Goal: Transaction & Acquisition: Purchase product/service

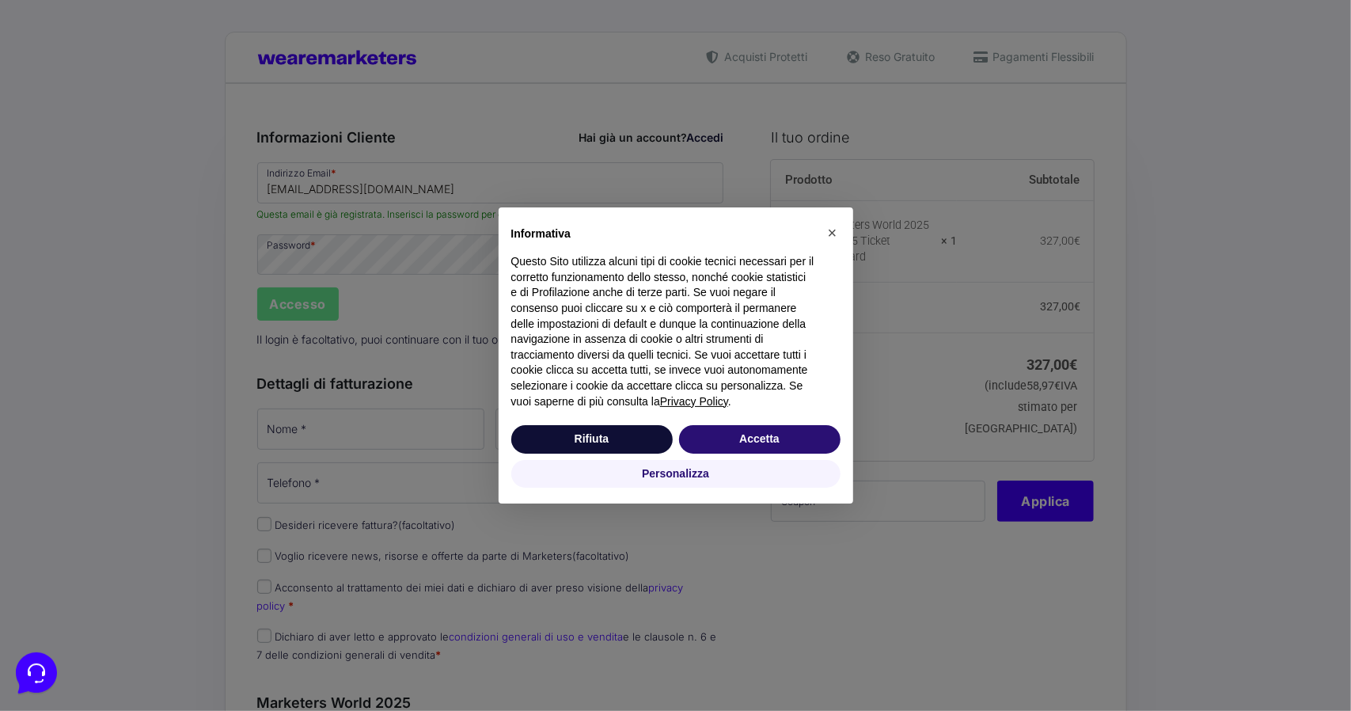
click at [454, 182] on div "× Informativa Questo Sito utilizza alcuni tipi di cookie tecnici necessari per …" at bounding box center [675, 355] width 1351 height 711
click at [831, 235] on span "×" at bounding box center [832, 232] width 9 height 17
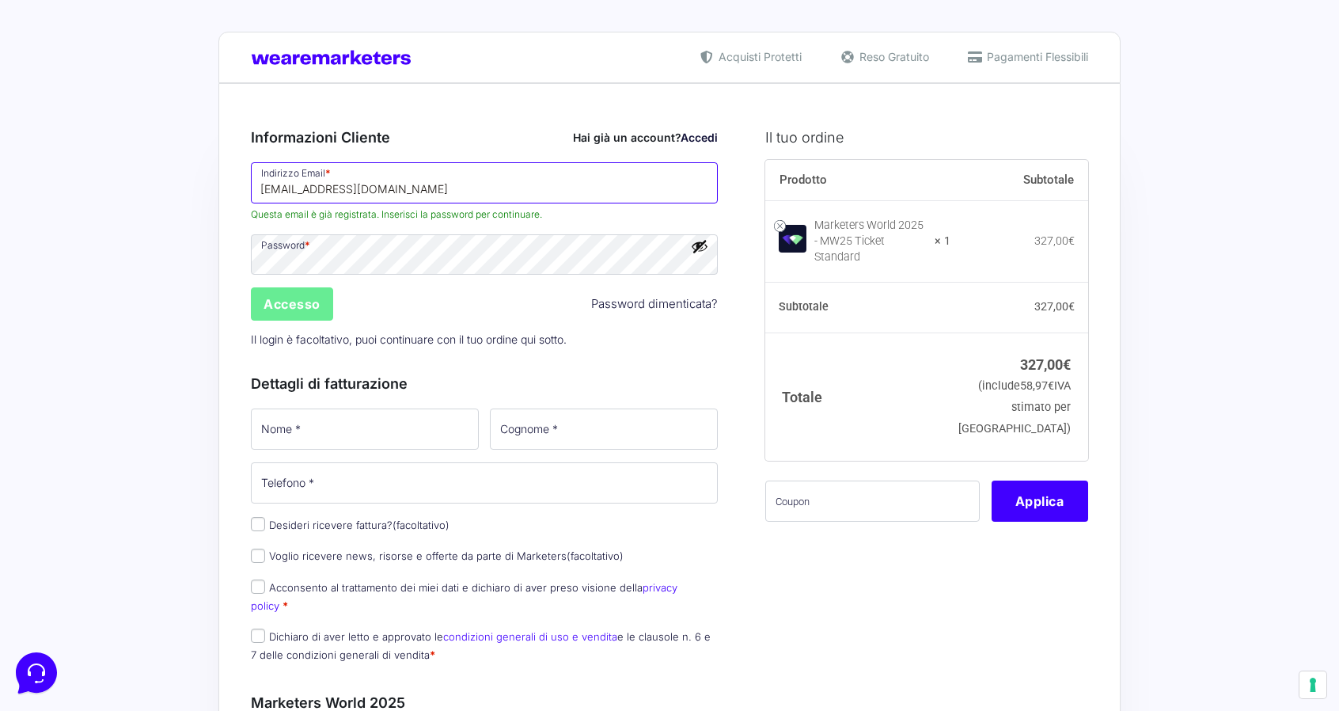
click at [416, 184] on input "lavoro240@live.it" at bounding box center [484, 182] width 467 height 41
type input "K"
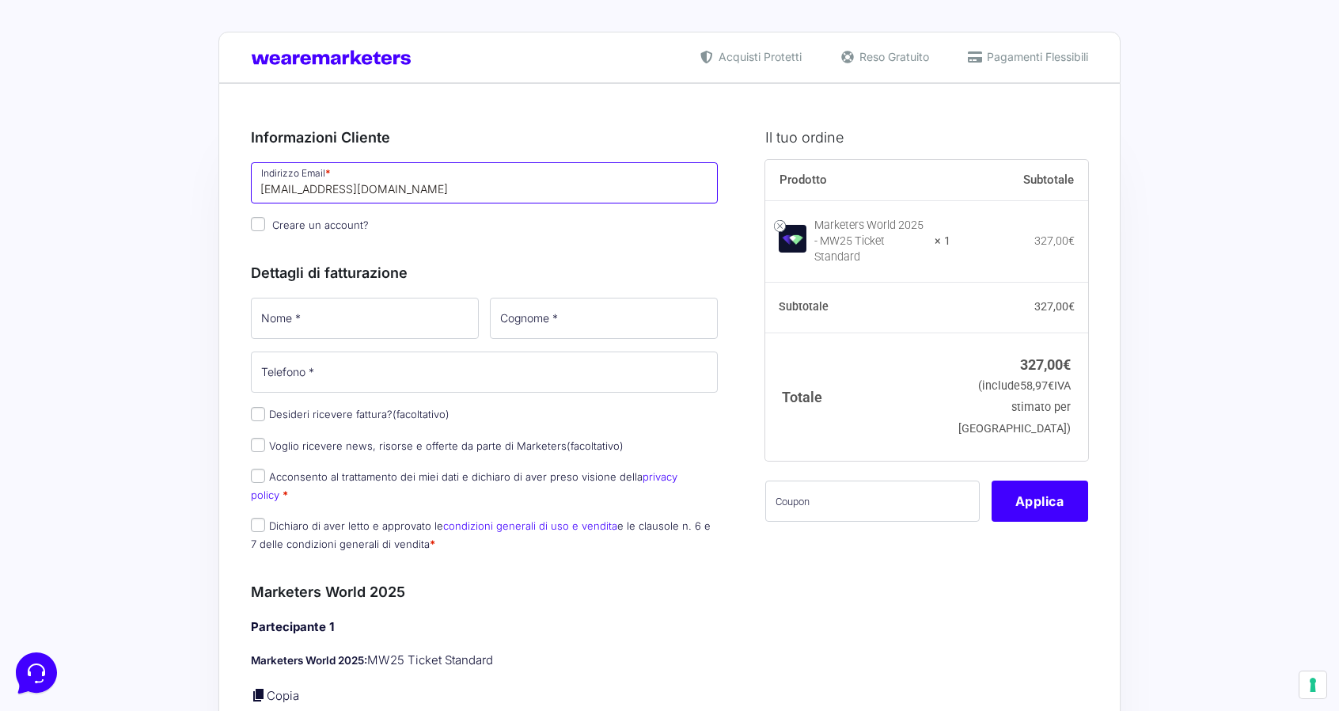
type input "kc.personalcoach@gmail.com"
click at [259, 222] on input "Creare un account?" at bounding box center [258, 224] width 14 height 14
checkbox input "true"
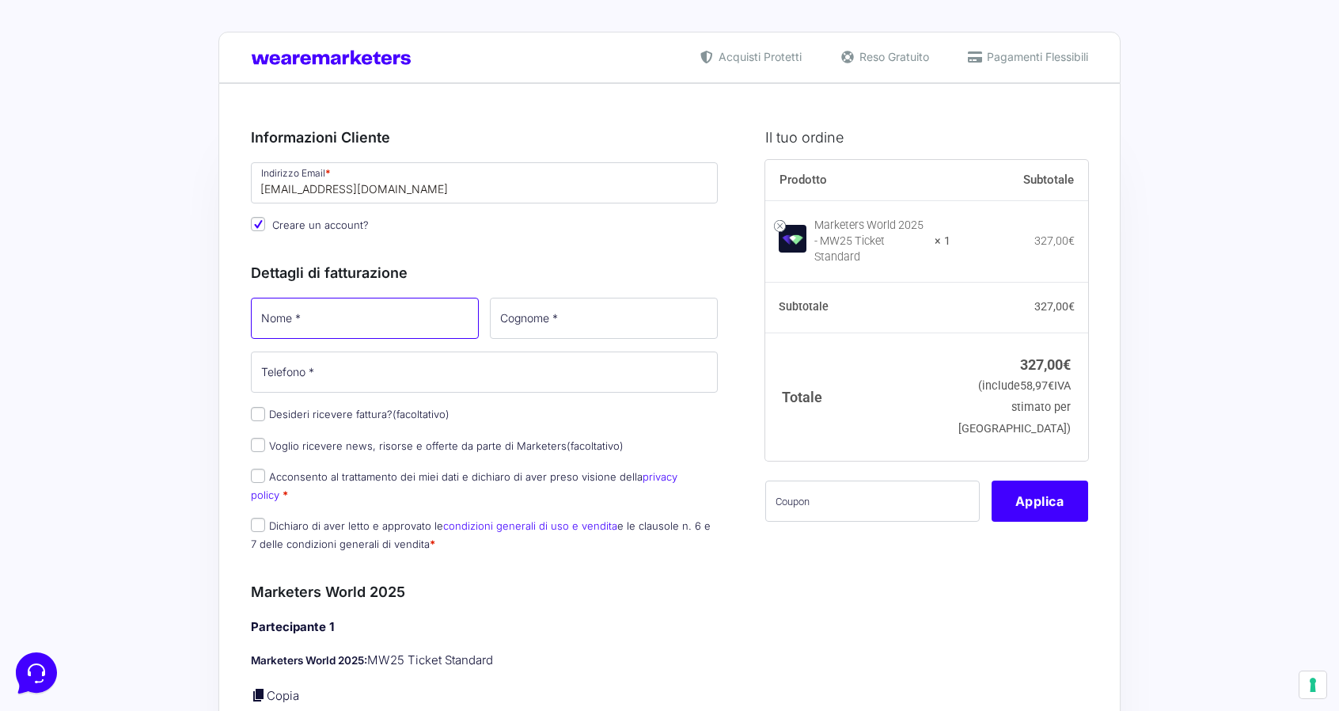
click at [353, 318] on input "Nome *" at bounding box center [365, 318] width 228 height 41
type input "Kevin"
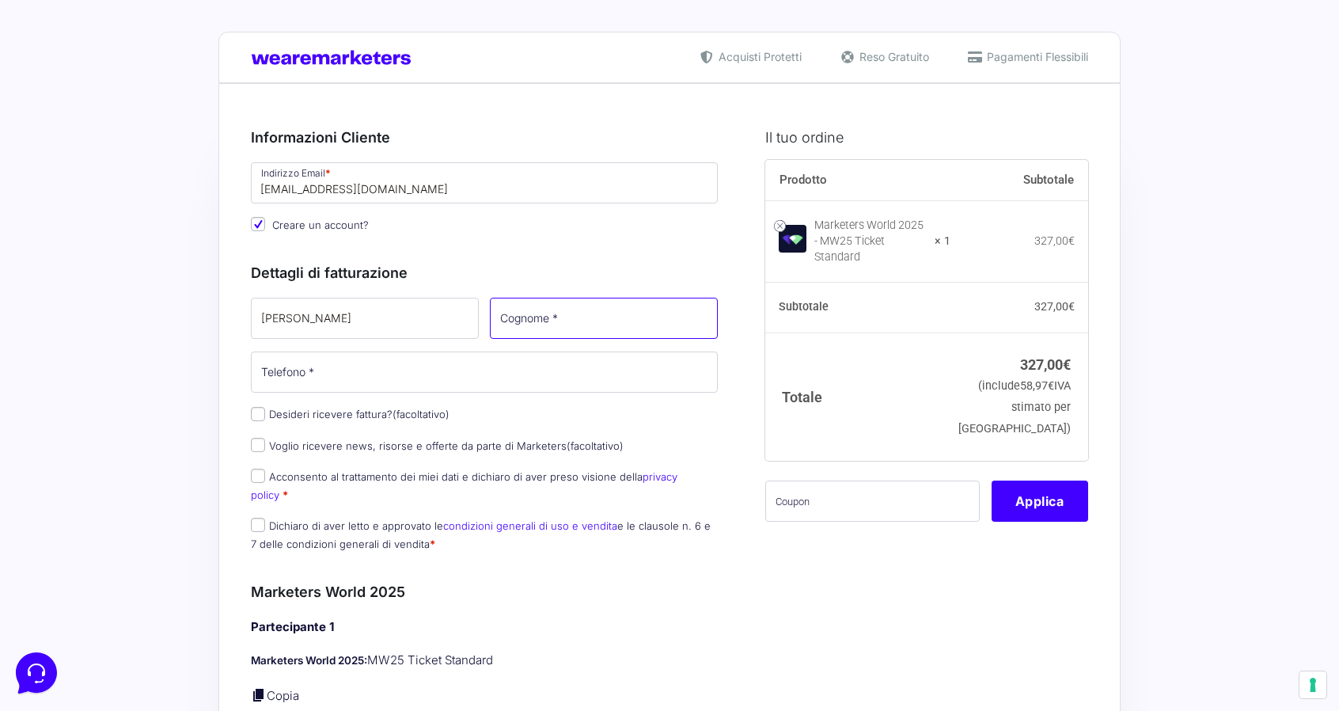
type input "Accorinti"
drag, startPoint x: 358, startPoint y: 379, endPoint x: 279, endPoint y: 385, distance: 78.6
click at [279, 385] on input "+393349452030" at bounding box center [484, 371] width 467 height 41
type input "+393791596557"
click at [555, 446] on label "Voglio ricevere news, risorse e offerte da parte di Marketers (facoltativo)" at bounding box center [437, 445] width 373 height 13
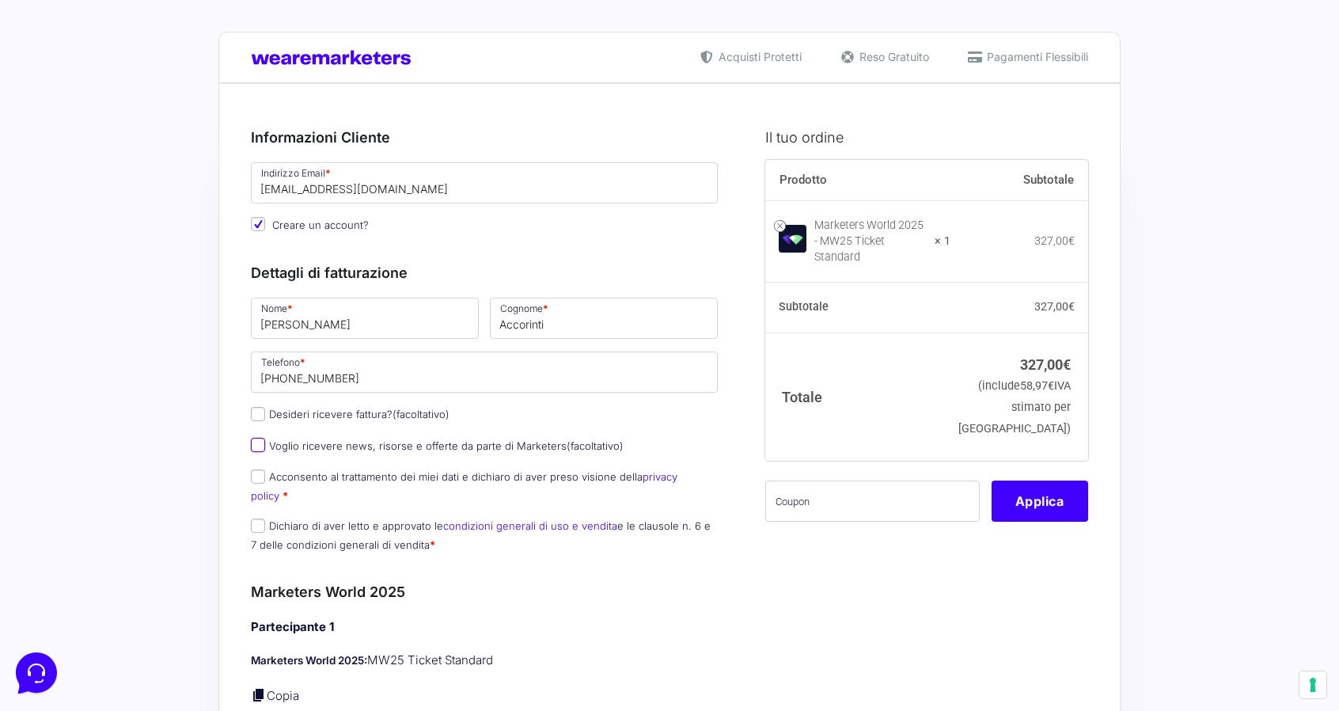
click at [265, 446] on input "Voglio ricevere news, risorse e offerte da parte di Marketers (facoltativo)" at bounding box center [258, 445] width 14 height 14
click at [258, 445] on input "Voglio ricevere news, risorse e offerte da parte di Marketers (facoltativo)" at bounding box center [258, 445] width 14 height 14
checkbox input "false"
click at [253, 479] on input "Acconsento al trattamento dei miei dati e dichiaro di aver preso visione della …" at bounding box center [258, 476] width 14 height 14
checkbox input "true"
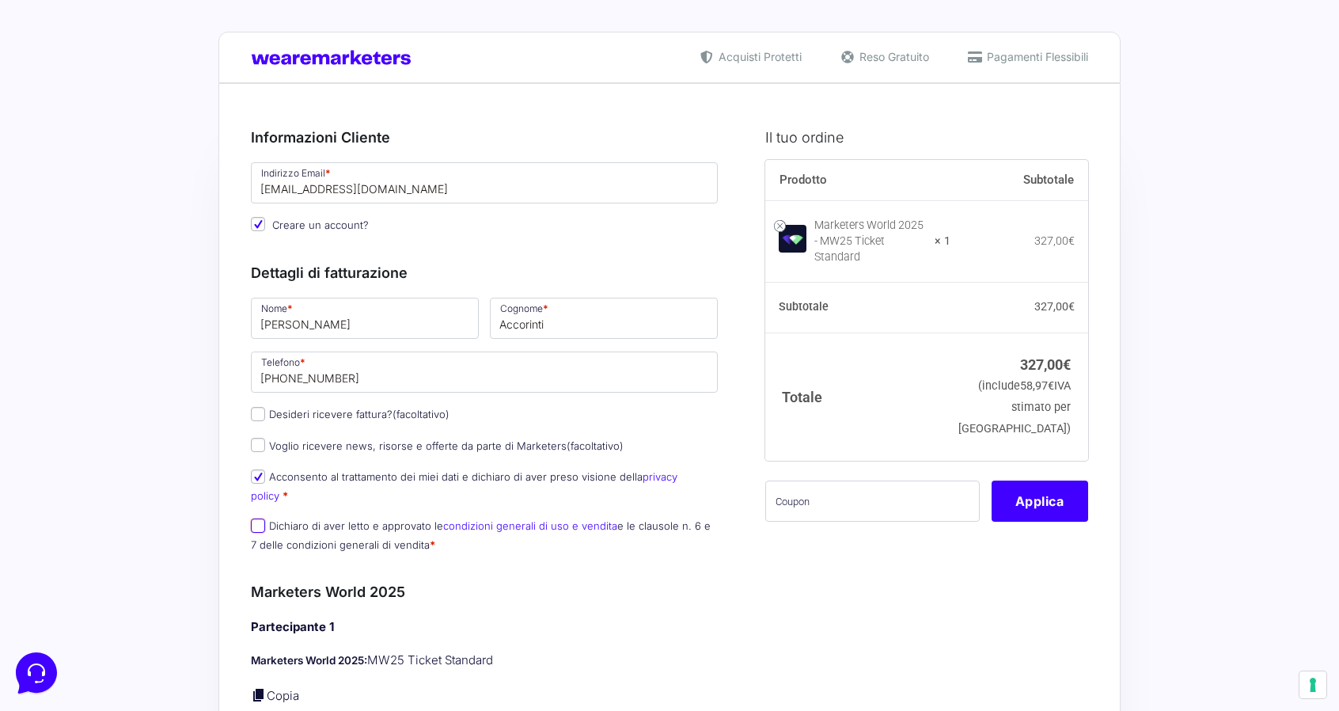
click at [255, 518] on input "Dichiaro di aver letto e approvato le condizioni generali di uso e vendita e le…" at bounding box center [258, 525] width 14 height 14
checkbox input "true"
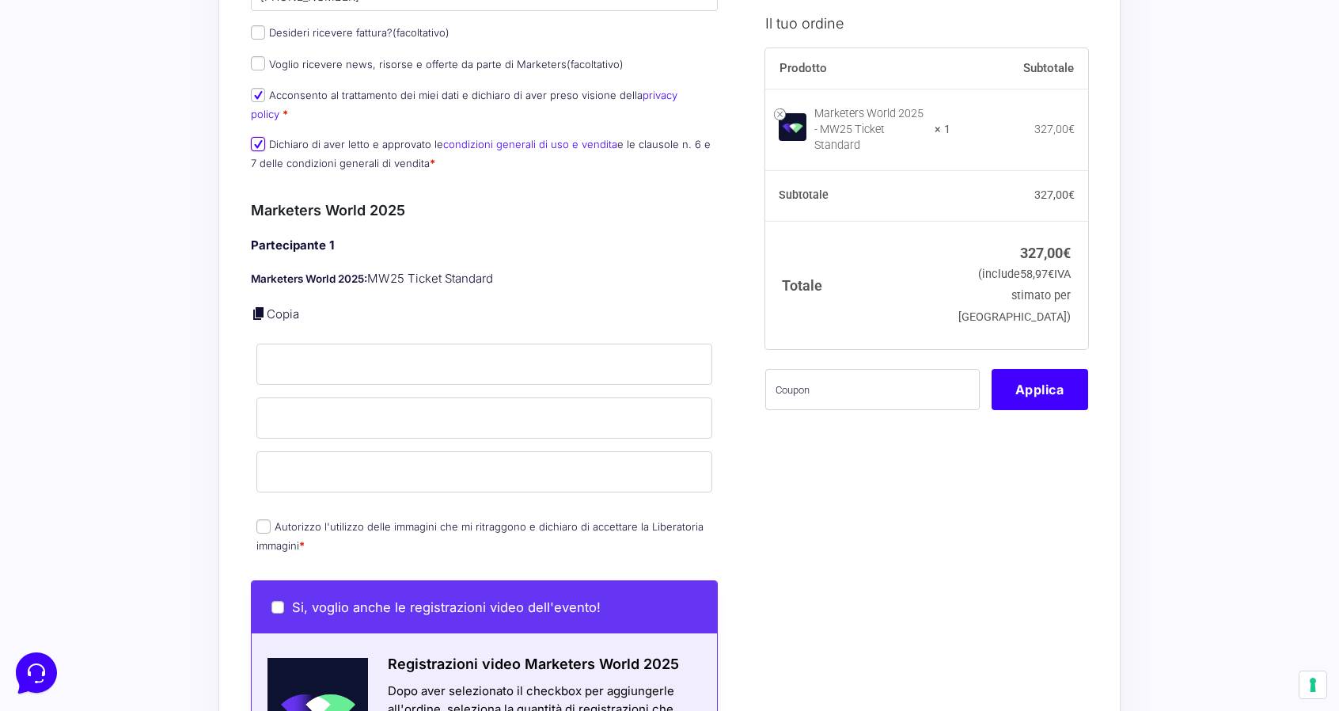
scroll to position [396, 0]
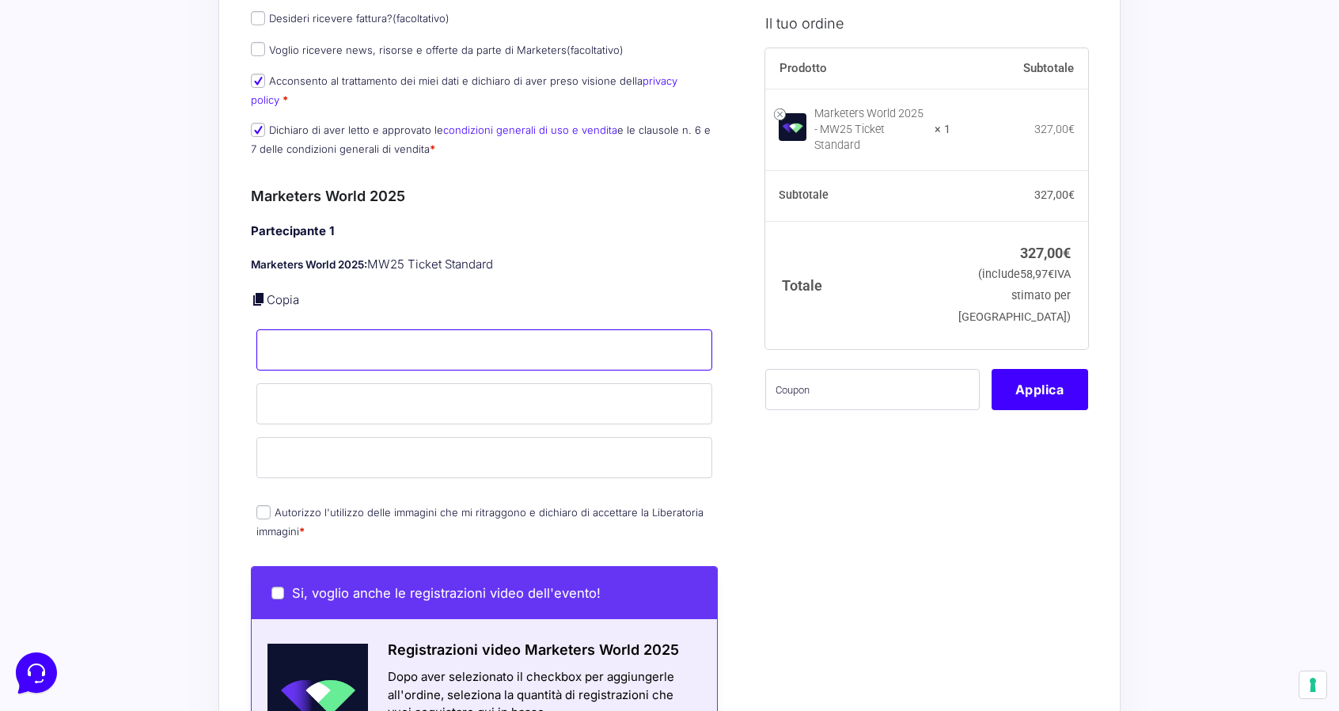
click at [315, 329] on input "Nome *" at bounding box center [484, 349] width 456 height 41
click at [393, 343] on input "Nome *" at bounding box center [484, 349] width 456 height 41
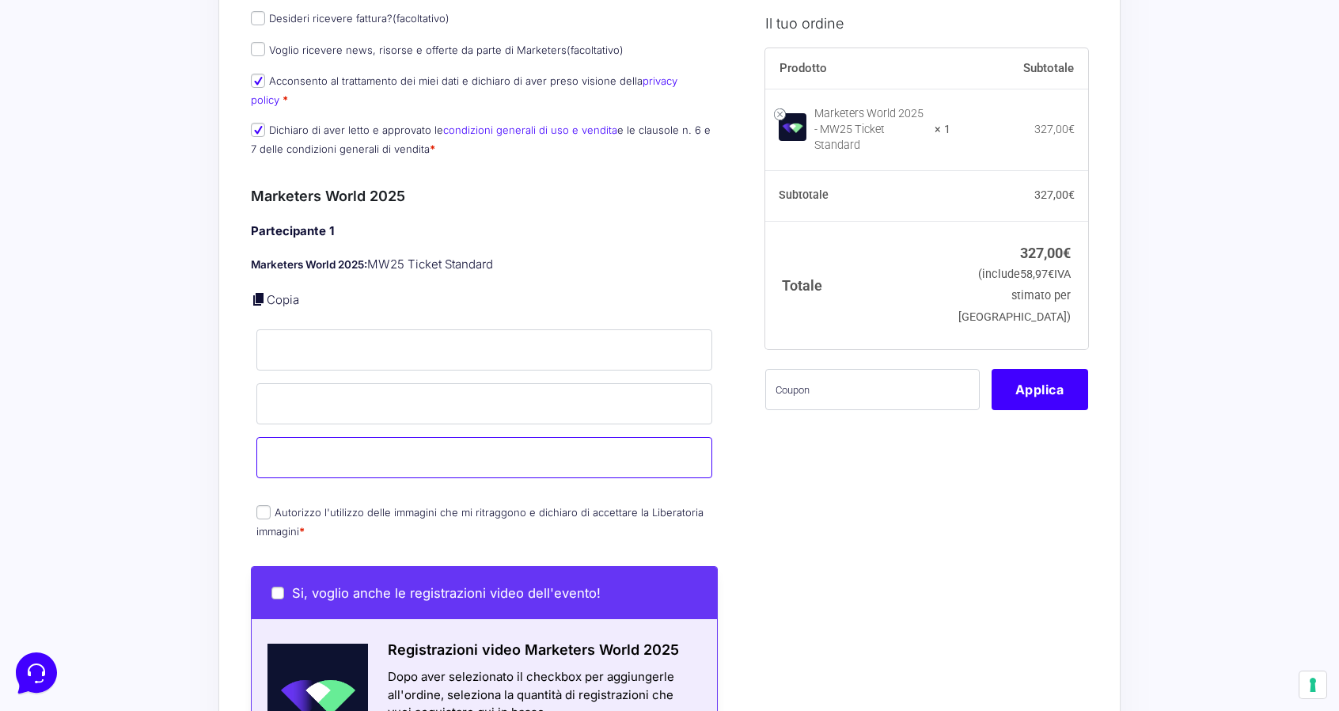
click at [617, 438] on input "Email *" at bounding box center [484, 457] width 456 height 41
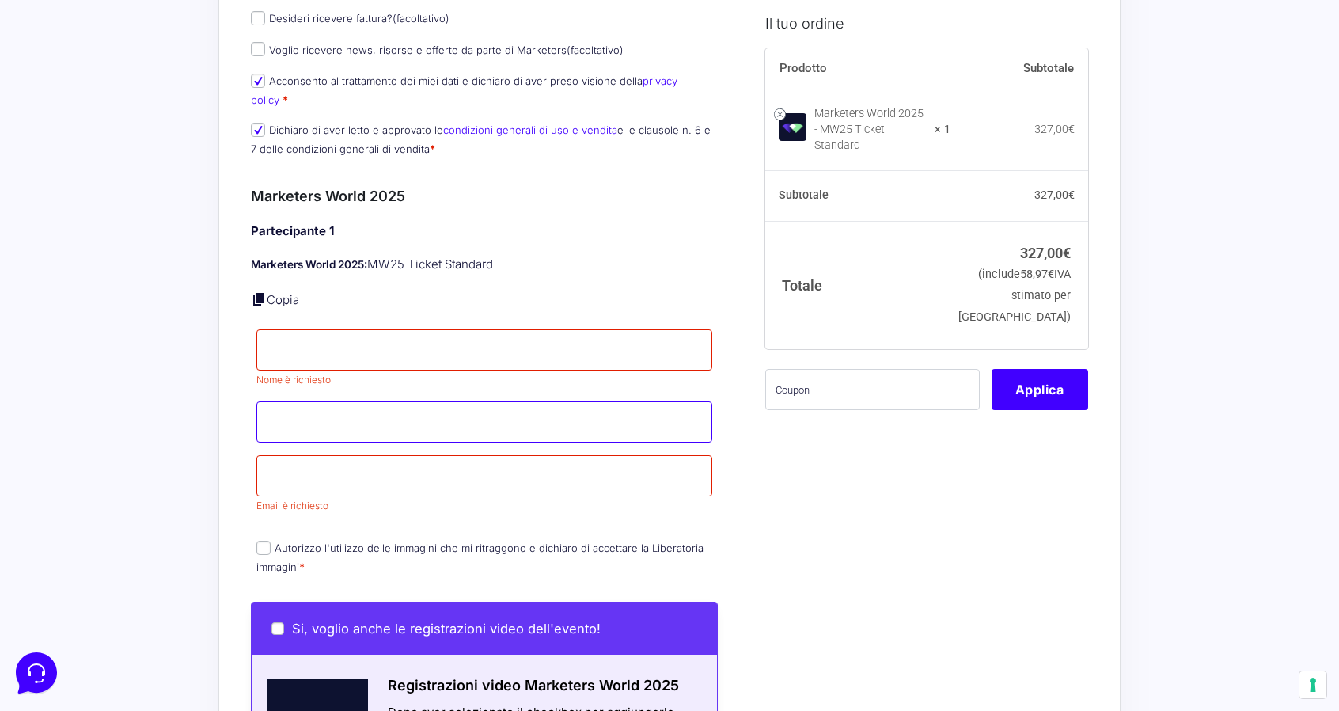
click at [559, 401] on input "Cognome *" at bounding box center [484, 421] width 456 height 41
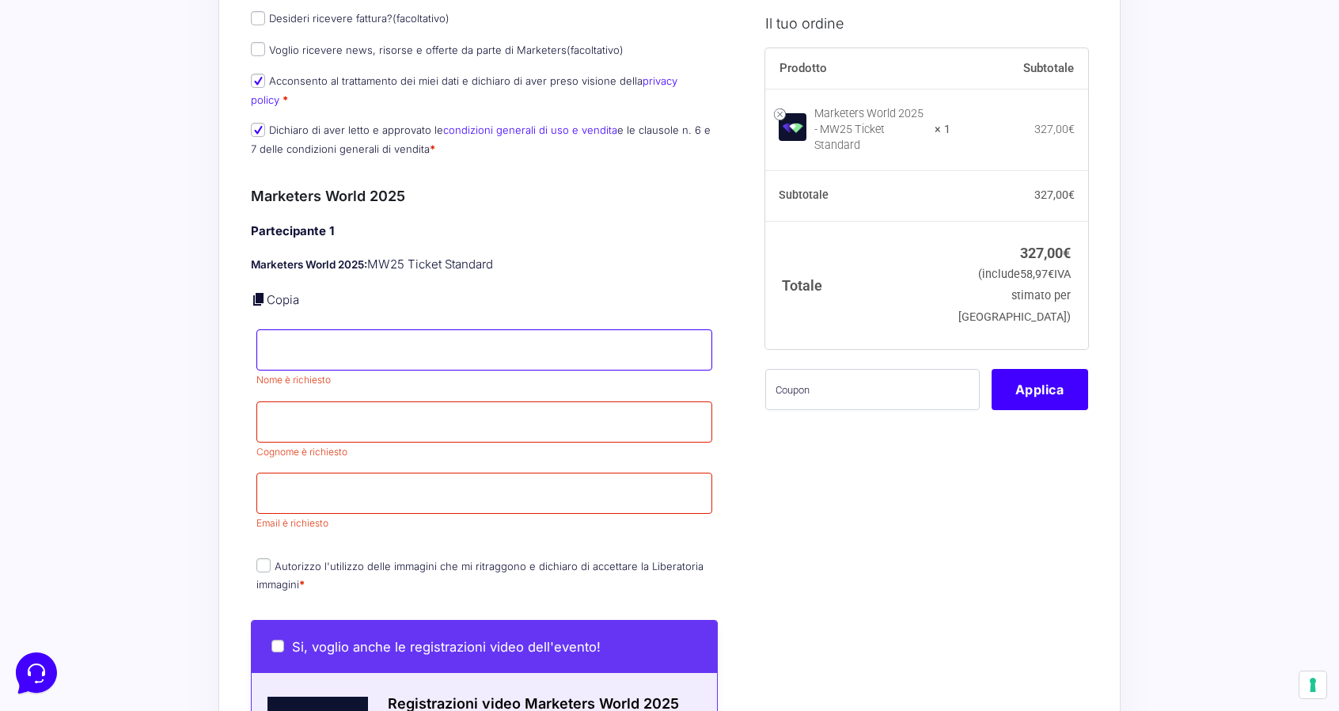
click at [515, 329] on input "Nome *" at bounding box center [484, 349] width 456 height 41
type input "Kevin"
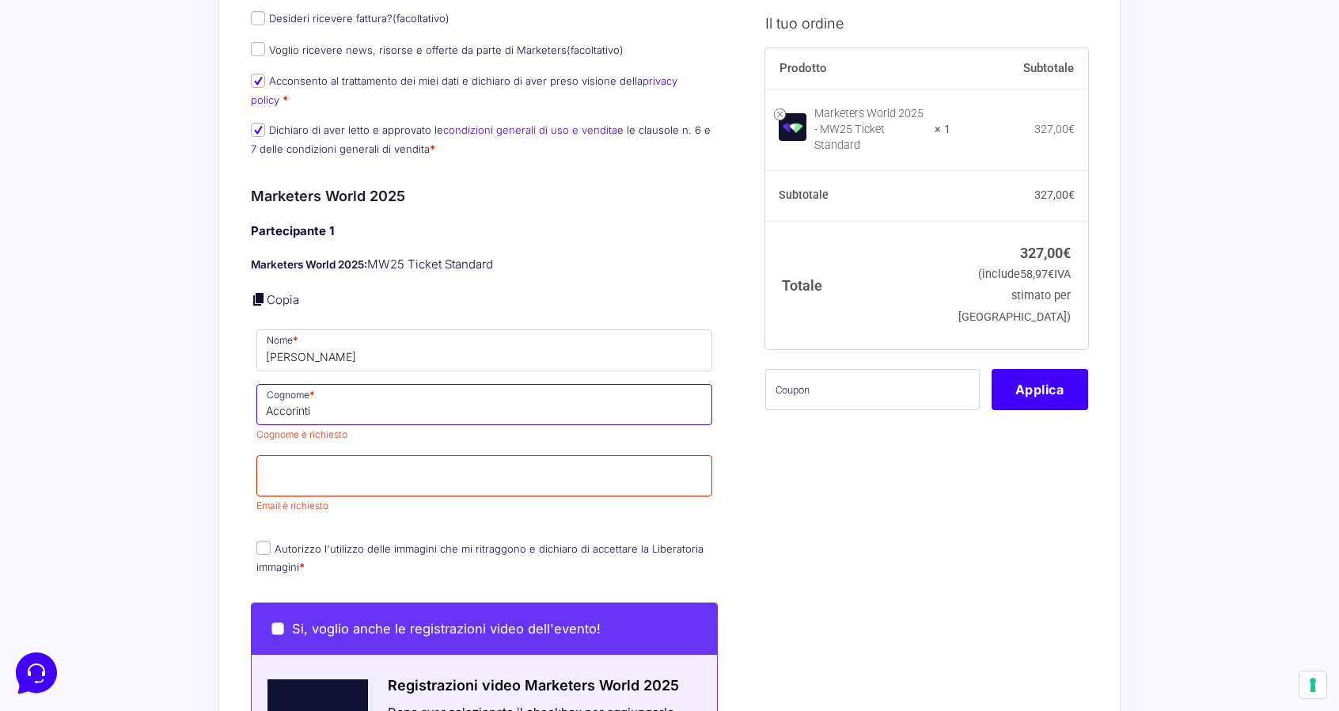
type input "Accorinti"
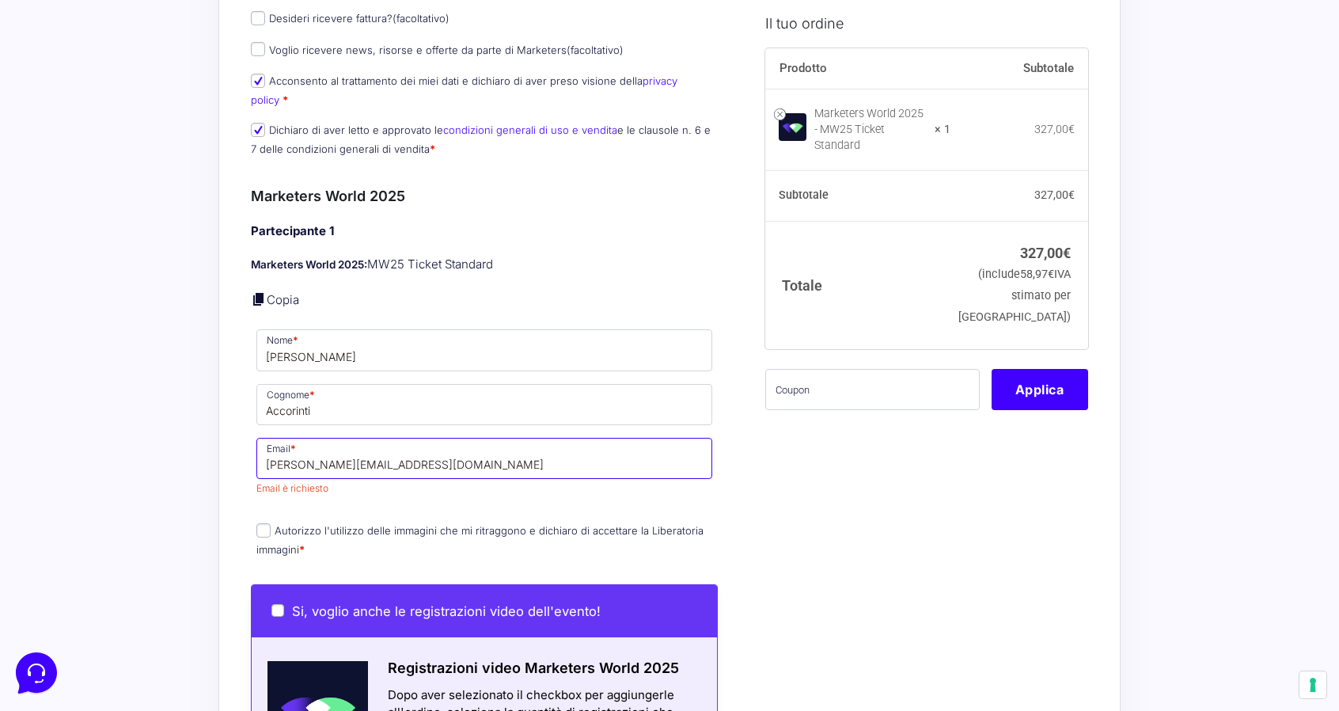
click at [310, 443] on input "kevin@localkings.it" at bounding box center [484, 458] width 456 height 41
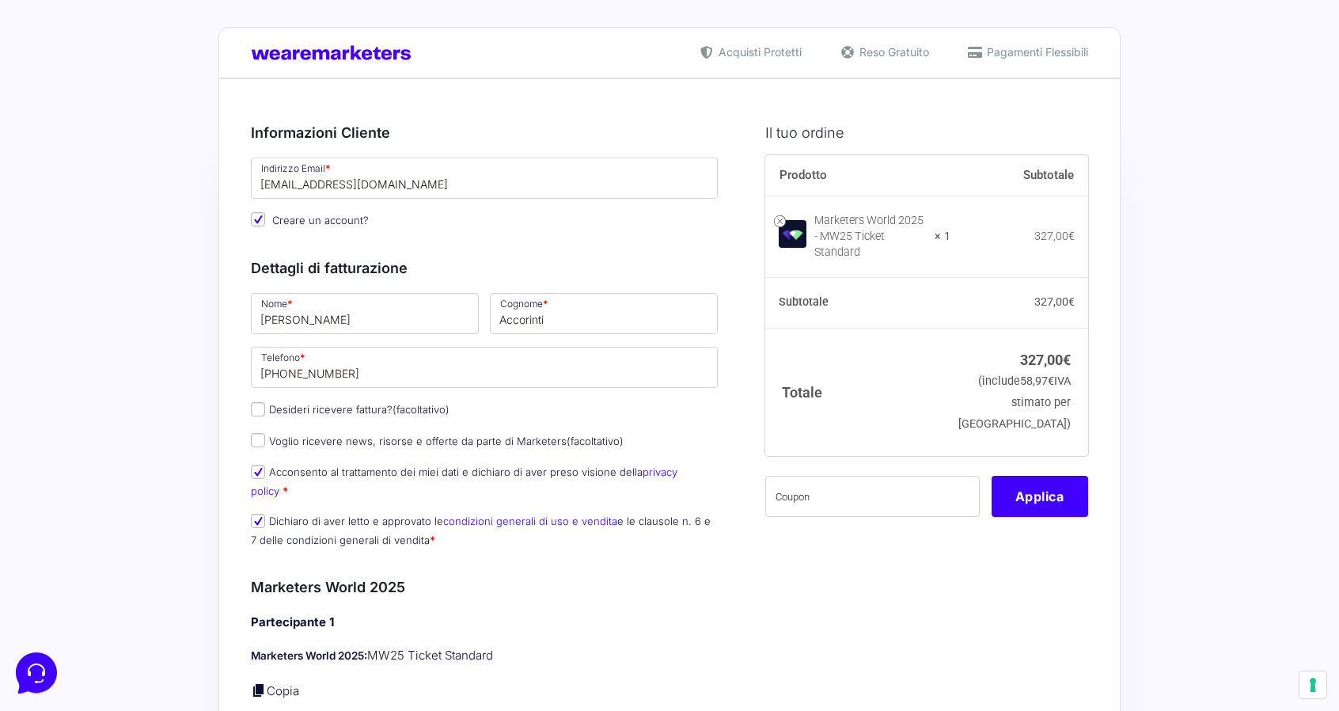
scroll to position [0, 0]
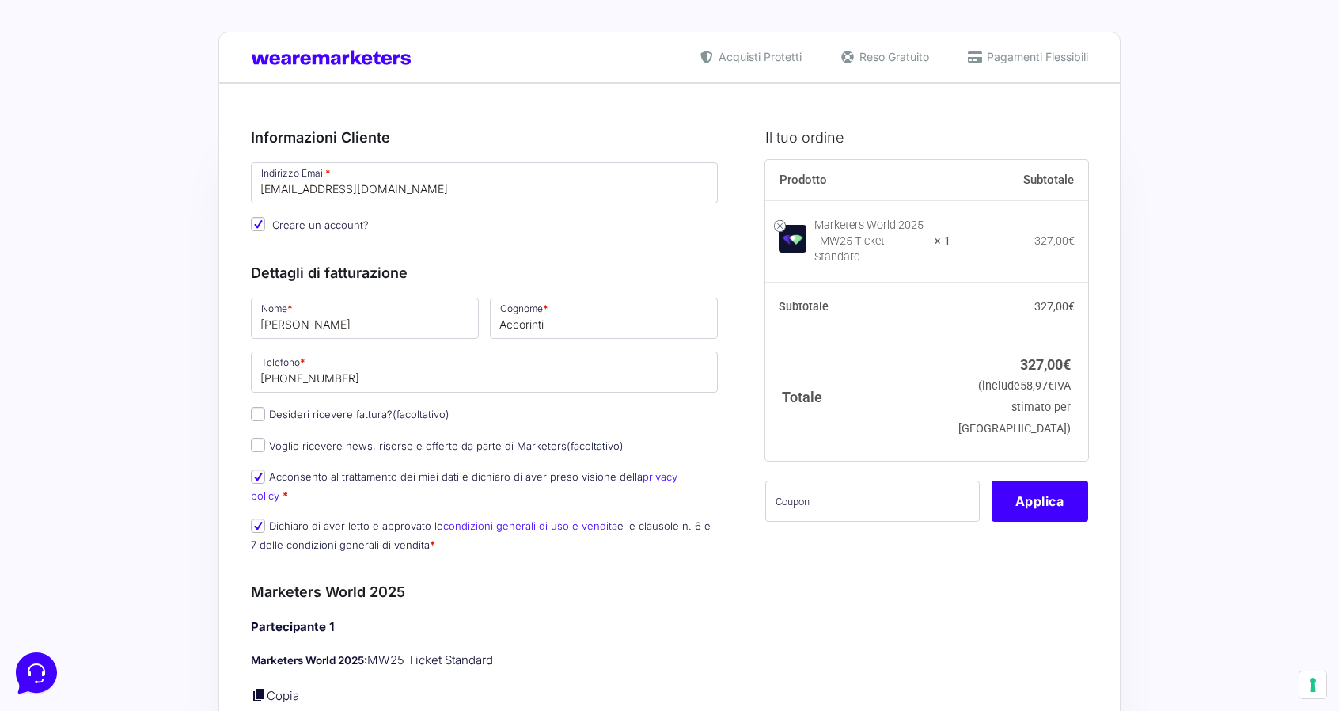
type input "kevin@localkings.it"
click at [298, 190] on input "kc.personalcoach@gmail.com" at bounding box center [484, 182] width 467 height 41
paste input "evin@localkings.it"
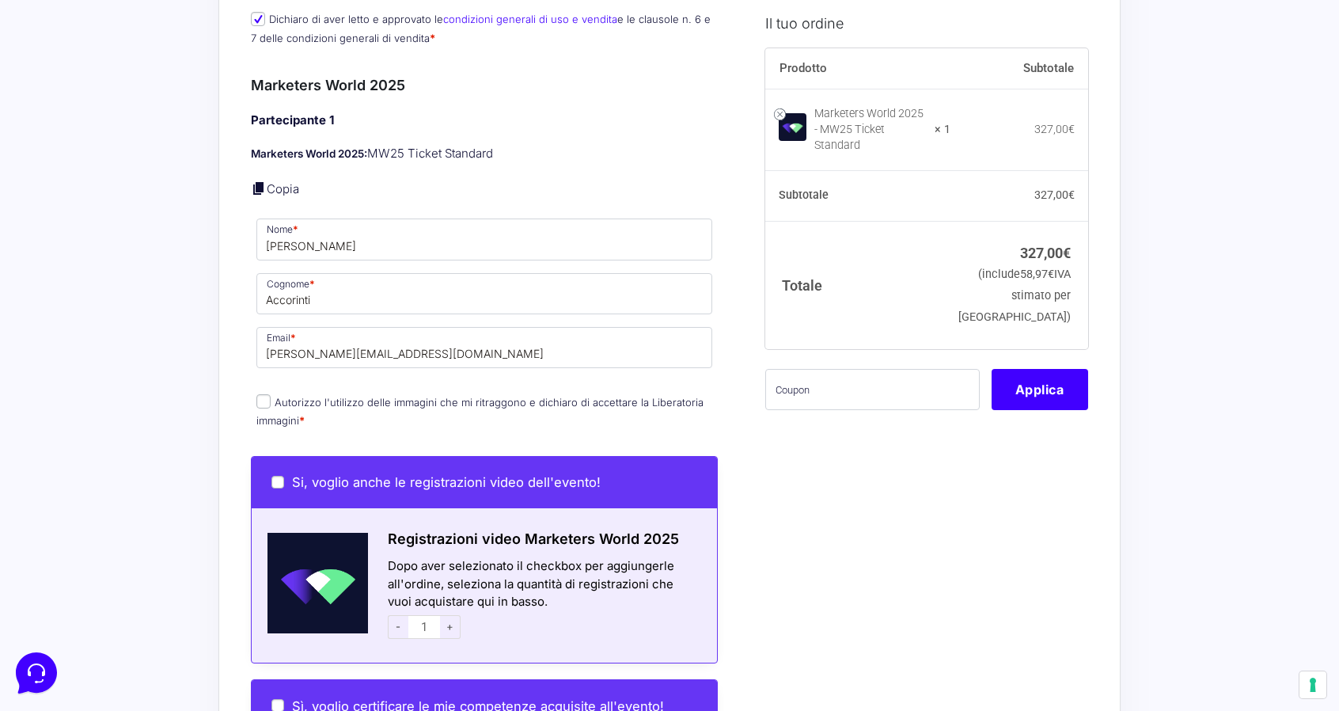
scroll to position [554, 0]
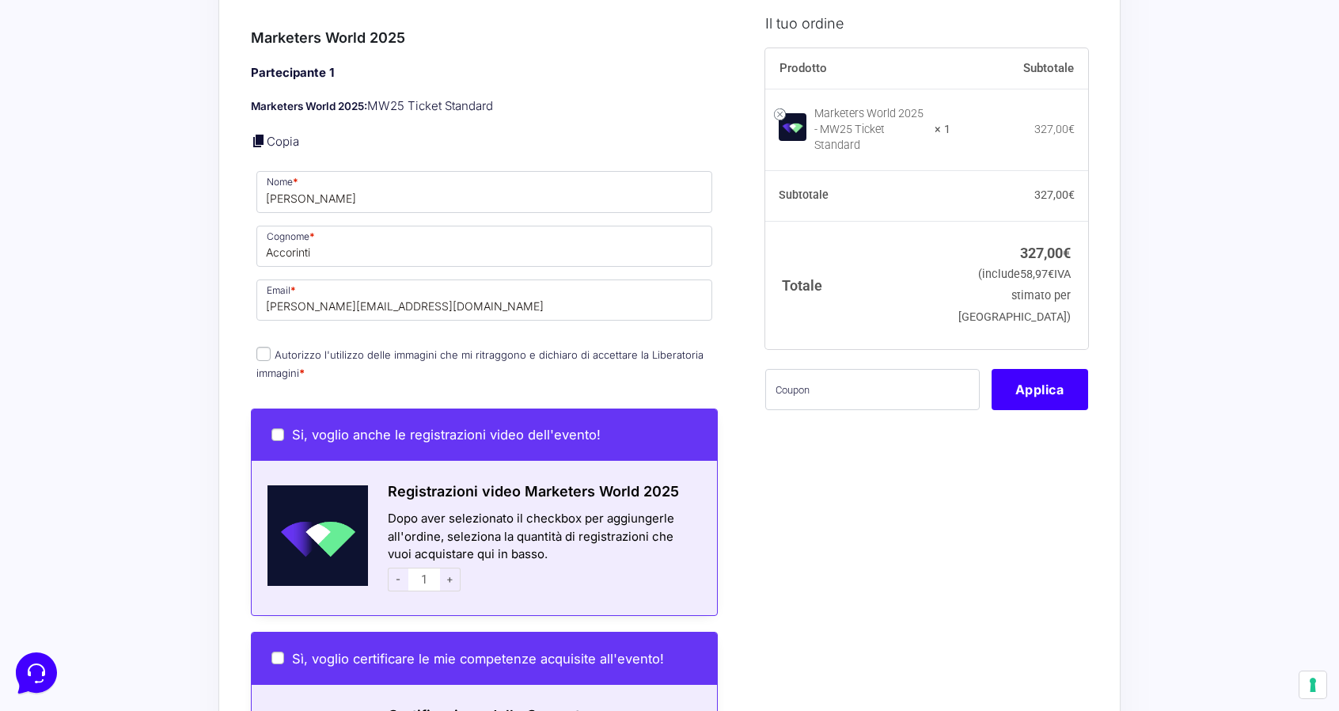
type input "kevin@localkings.it"
click at [264, 347] on input "Autorizzo l'utilizzo delle immagini che mi ritraggono e dichiaro di accettare l…" at bounding box center [263, 354] width 14 height 14
checkbox input "true"
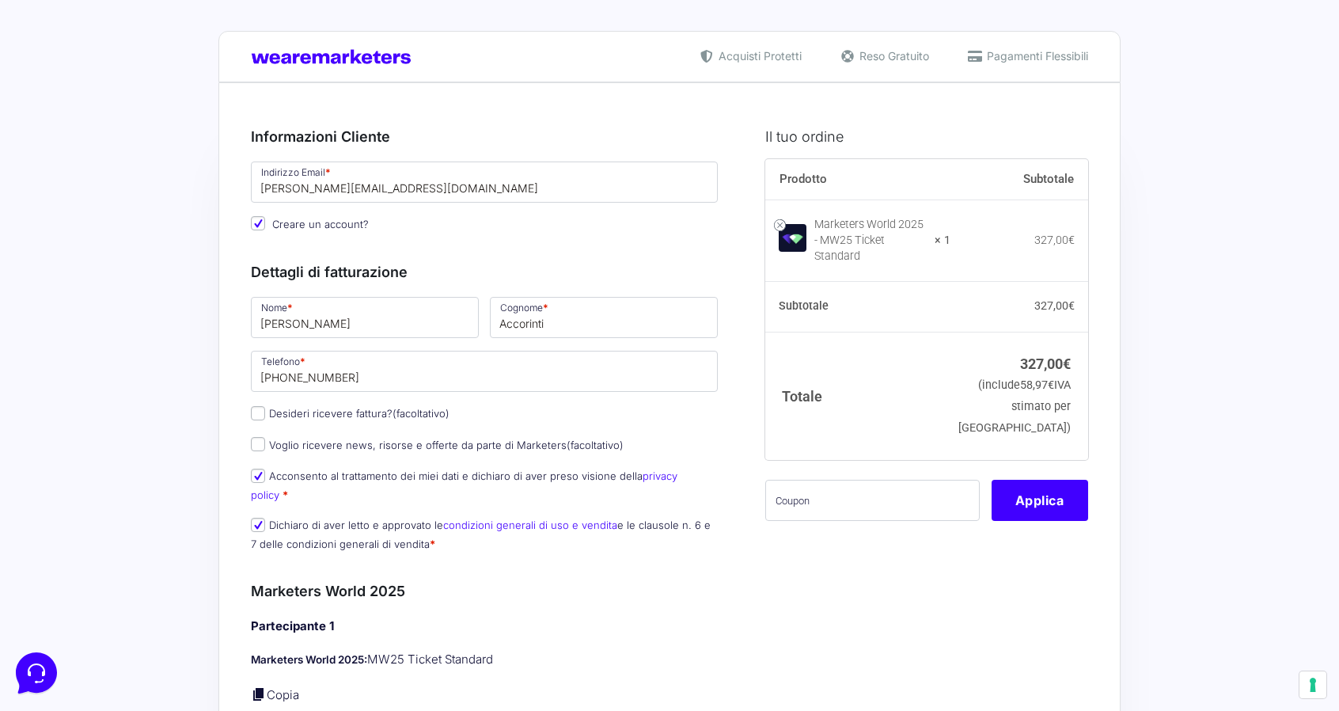
scroll to position [0, 0]
click at [507, 368] on input "+393791596557" at bounding box center [484, 371] width 467 height 41
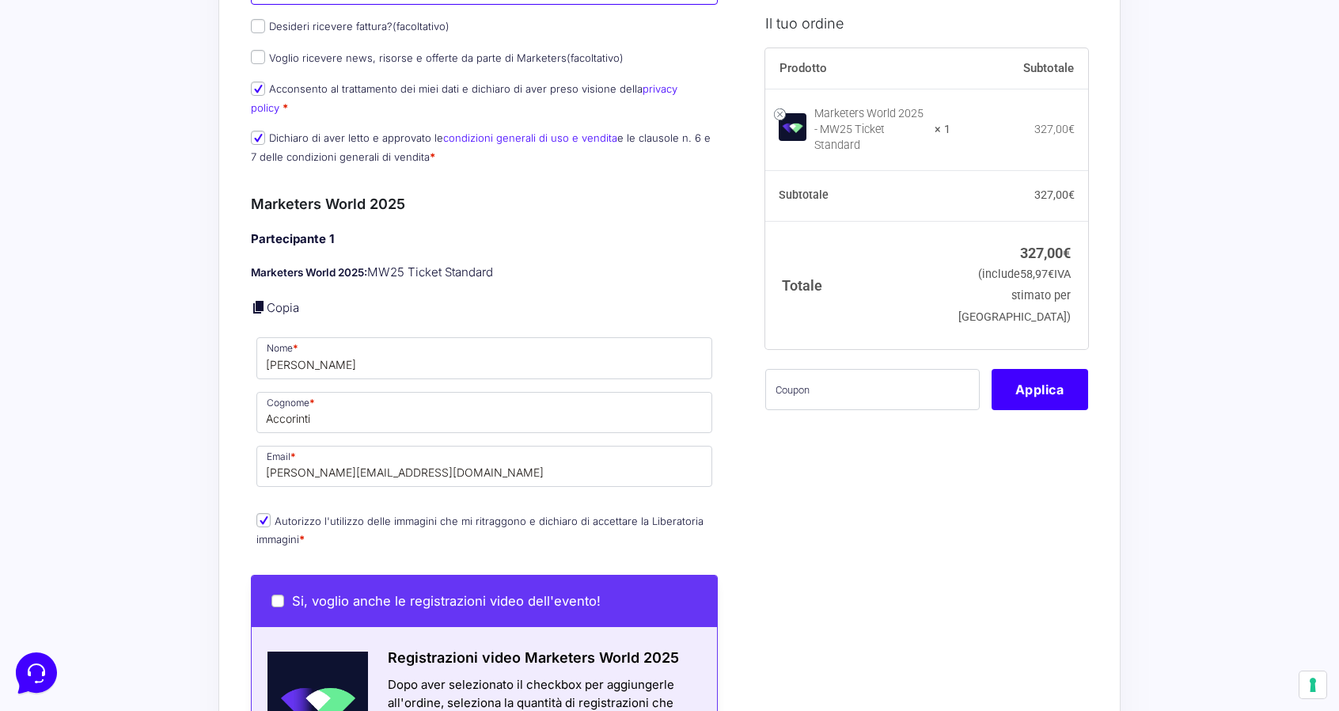
scroll to position [396, 0]
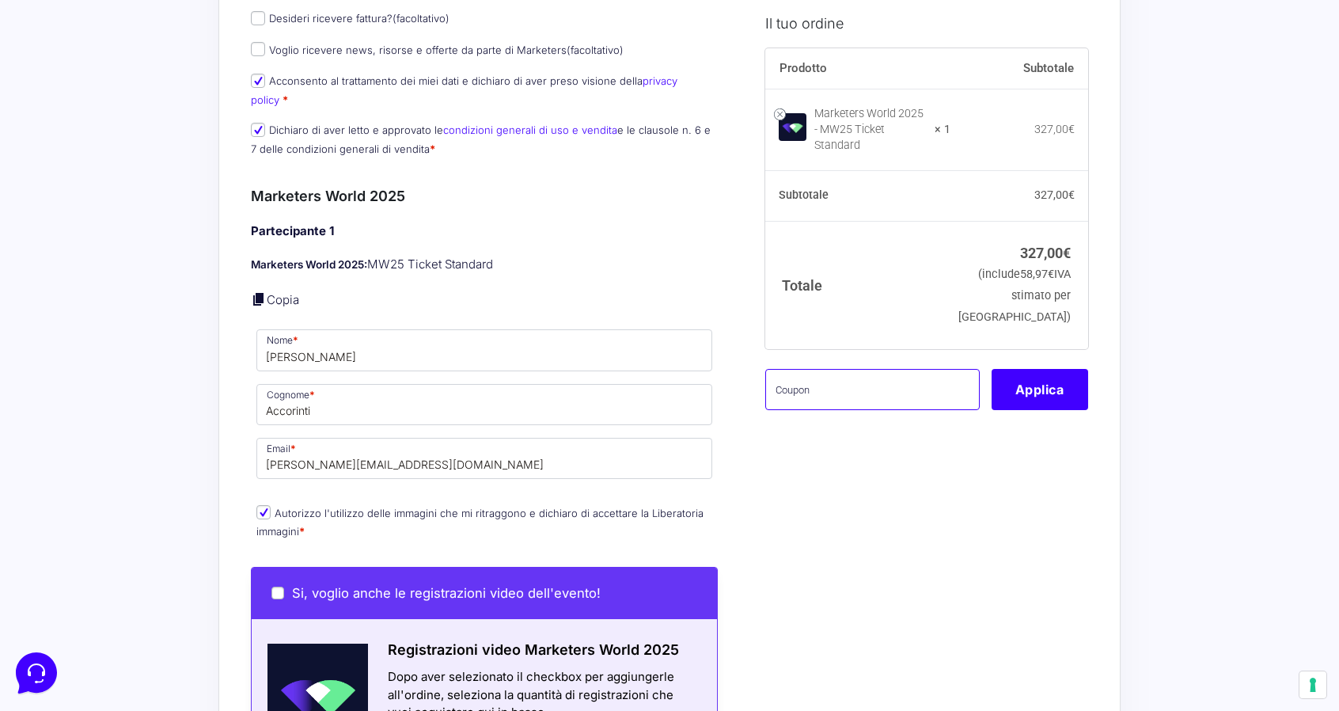
click at [904, 371] on input "text" at bounding box center [872, 388] width 215 height 41
paste input "MONETIZZANDO15"
type input "MONETIZZANDO15"
click at [1029, 376] on button "Applica" at bounding box center [1040, 388] width 97 height 41
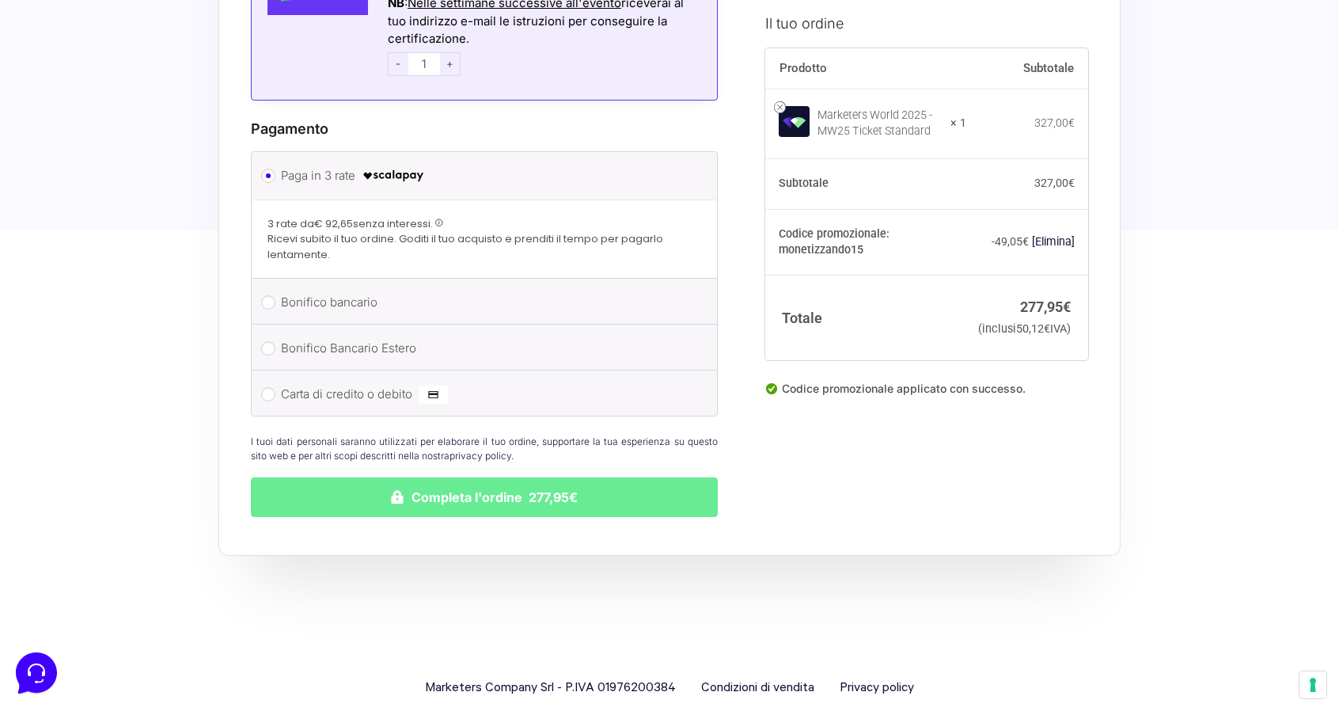
scroll to position [1409, 0]
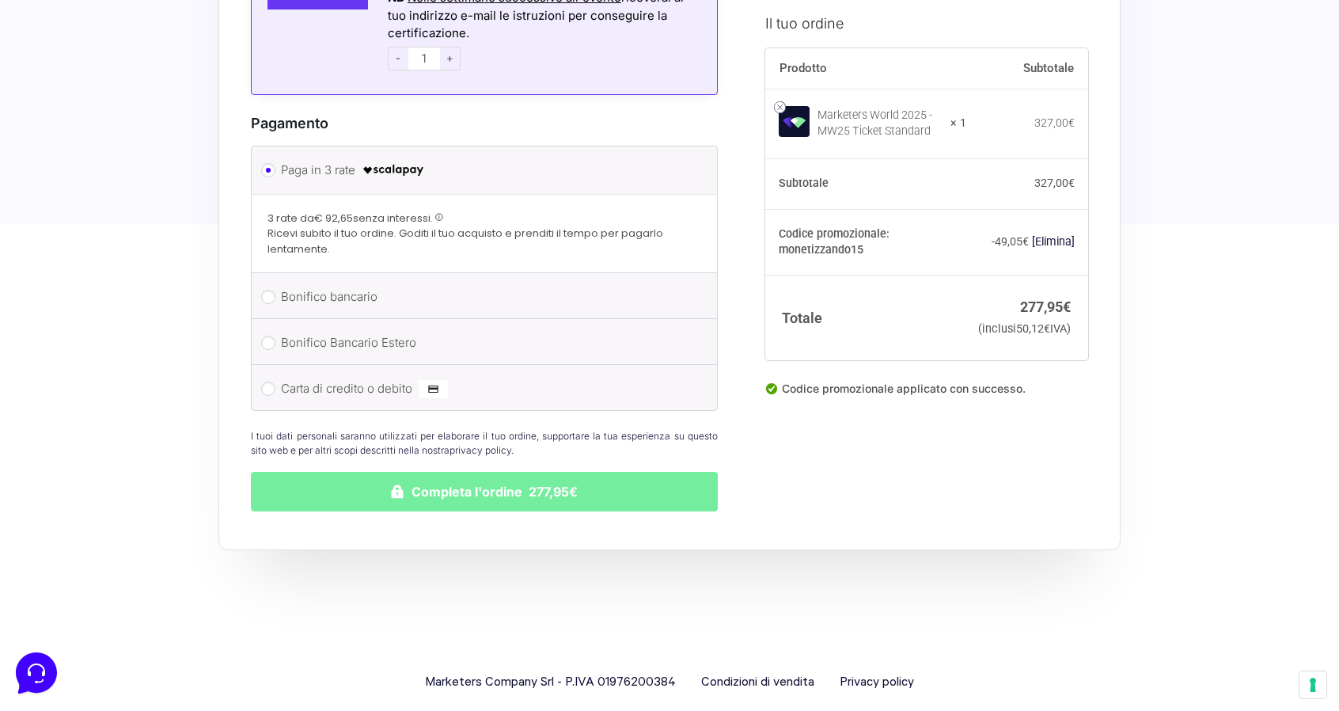
click at [445, 472] on button "Completa l'ordine 277,95€" at bounding box center [484, 492] width 467 height 40
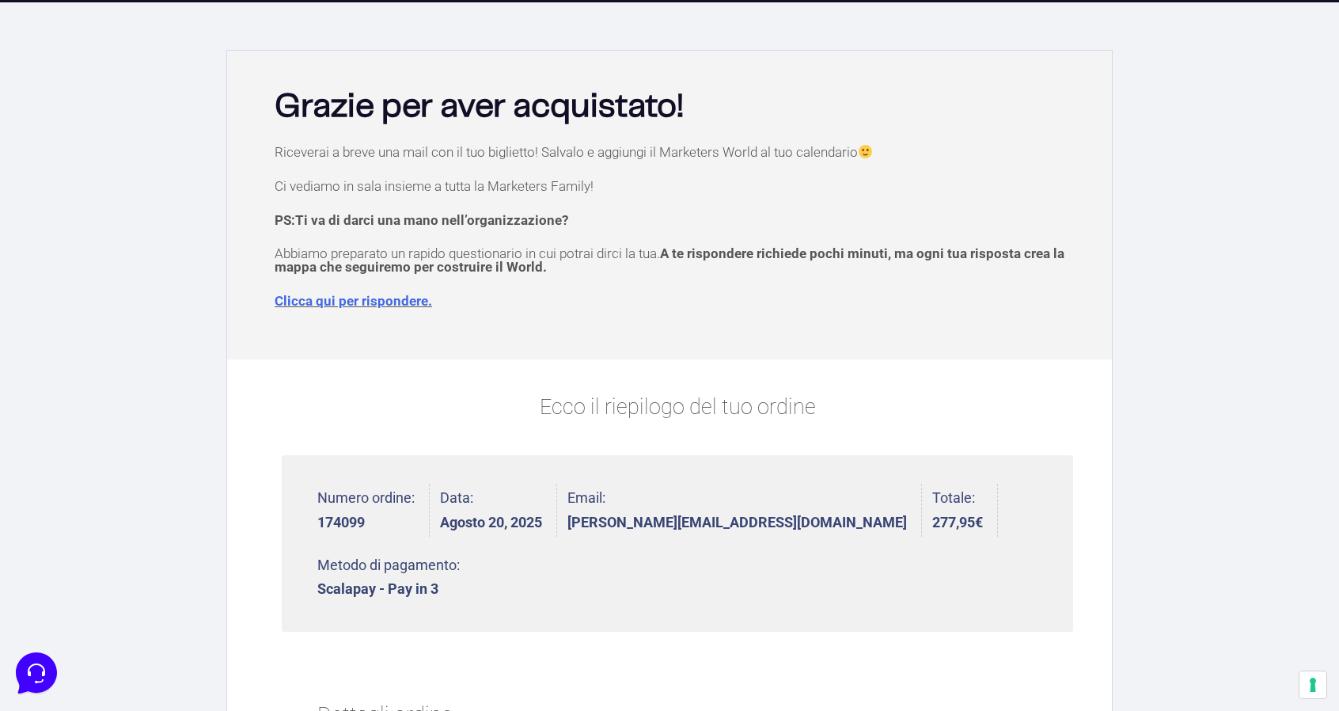
scroll to position [28, 0]
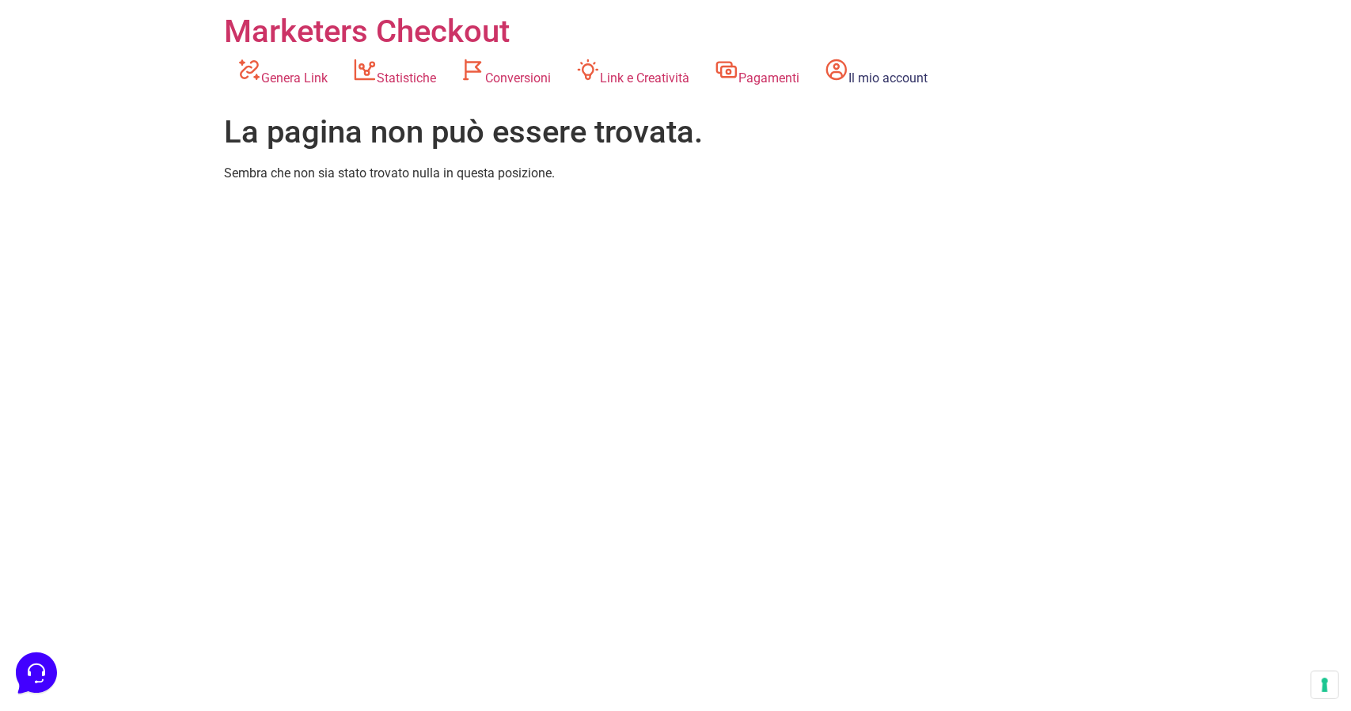
click at [879, 63] on link "Il mio account" at bounding box center [876, 73] width 128 height 44
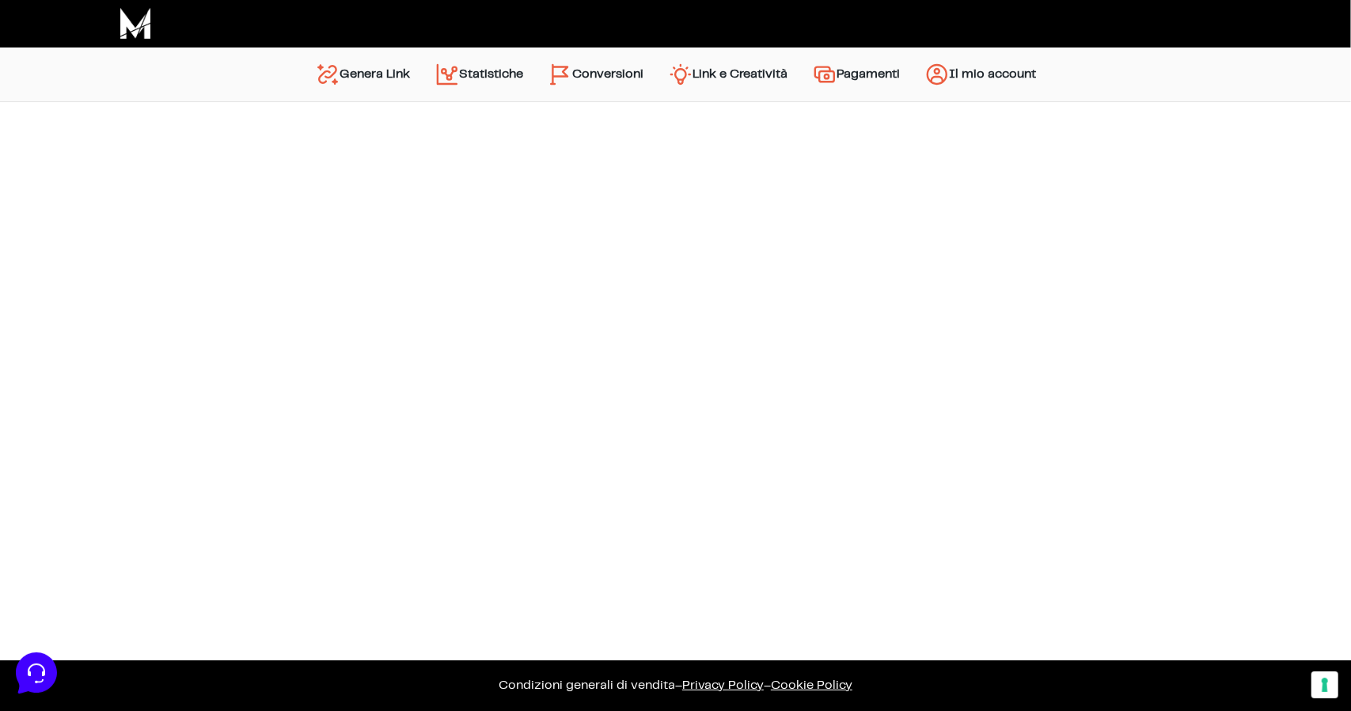
click at [950, 85] on img "Menu principale" at bounding box center [937, 74] width 25 height 25
click at [709, 74] on link "Link e Creatività" at bounding box center [728, 74] width 144 height 38
click at [586, 77] on link "Conversioni" at bounding box center [596, 74] width 120 height 38
